Goal: Check status: Check status

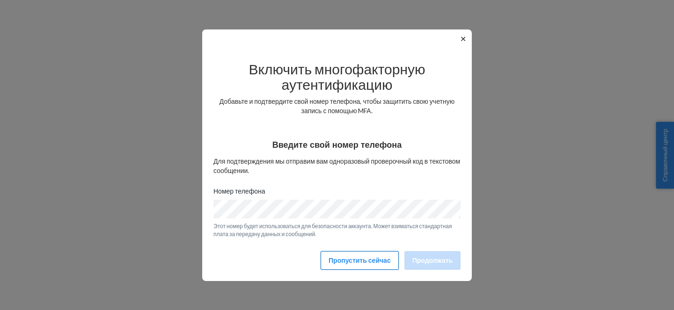
click at [355, 261] on font "Пропустить сейчас" at bounding box center [359, 260] width 62 height 8
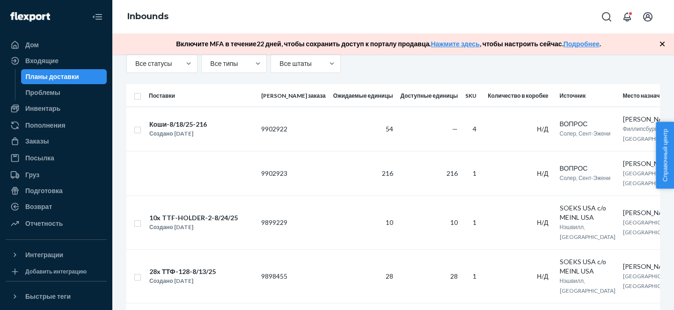
scroll to position [117, 0]
click at [53, 62] on font "Входящие" at bounding box center [41, 61] width 33 height 8
click at [662, 42] on icon "button" at bounding box center [661, 43] width 9 height 9
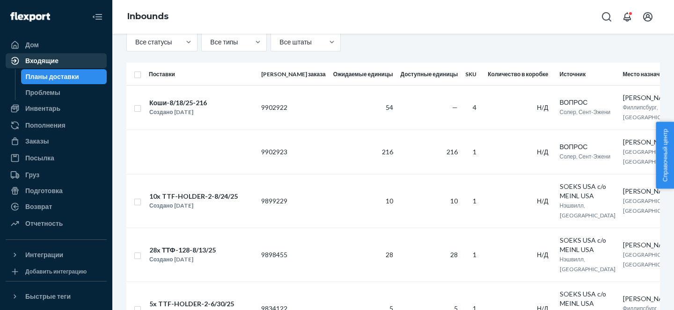
click at [51, 61] on font "Входящие" at bounding box center [41, 61] width 33 height 8
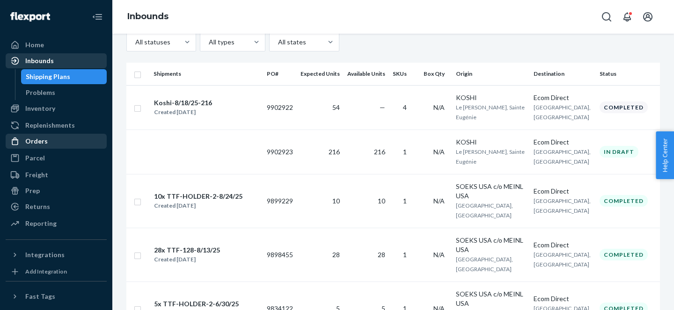
click at [43, 140] on div "Orders" at bounding box center [36, 141] width 22 height 9
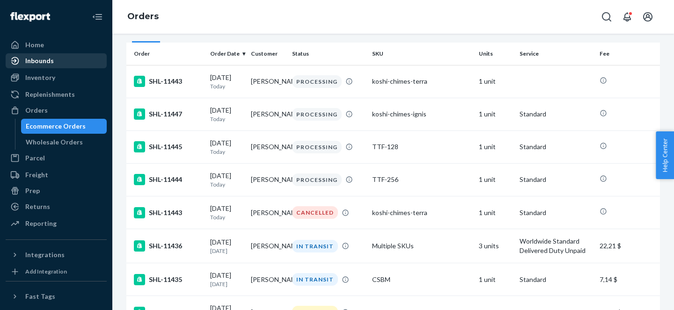
scroll to position [64, 0]
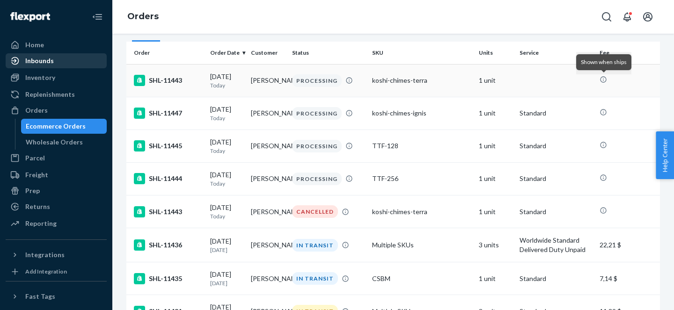
click at [604, 80] on icon at bounding box center [602, 79] width 7 height 7
